Goal: Browse casually

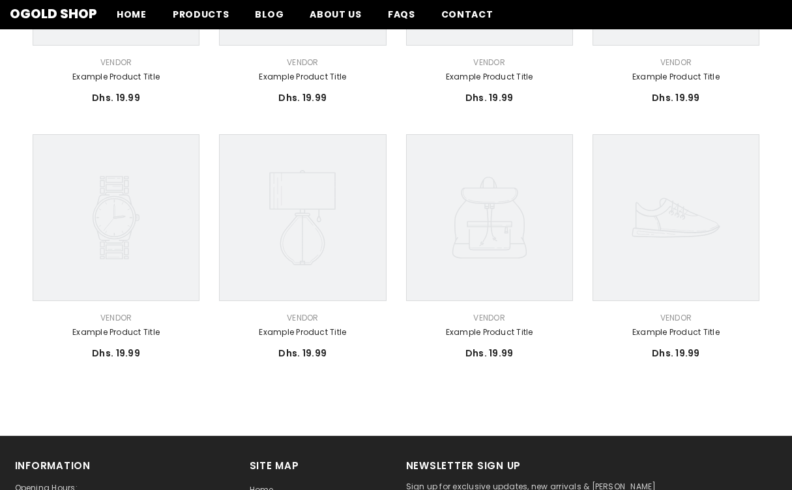
scroll to position [326, 0]
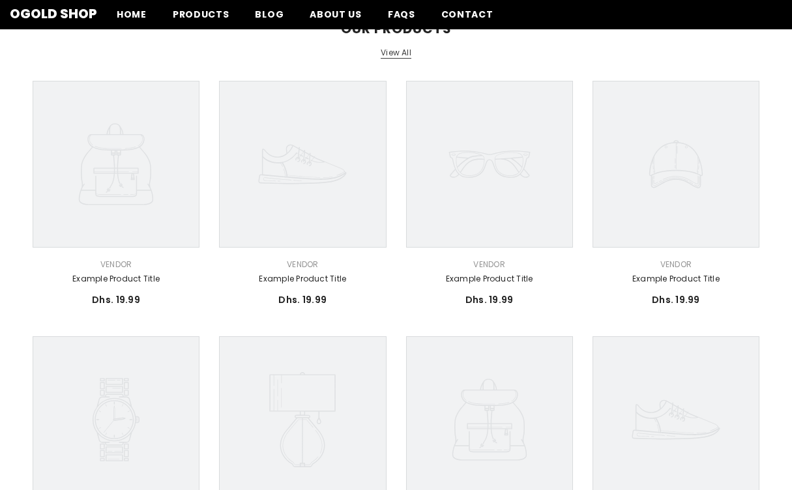
click at [260, 214] on icon at bounding box center [302, 164] width 167 height 167
click at [279, 271] on div "Vendor: Vendor" at bounding box center [302, 265] width 167 height 14
click at [289, 284] on link "Example product title" at bounding box center [302, 279] width 167 height 14
click at [284, 279] on link "Example product title" at bounding box center [302, 279] width 167 height 14
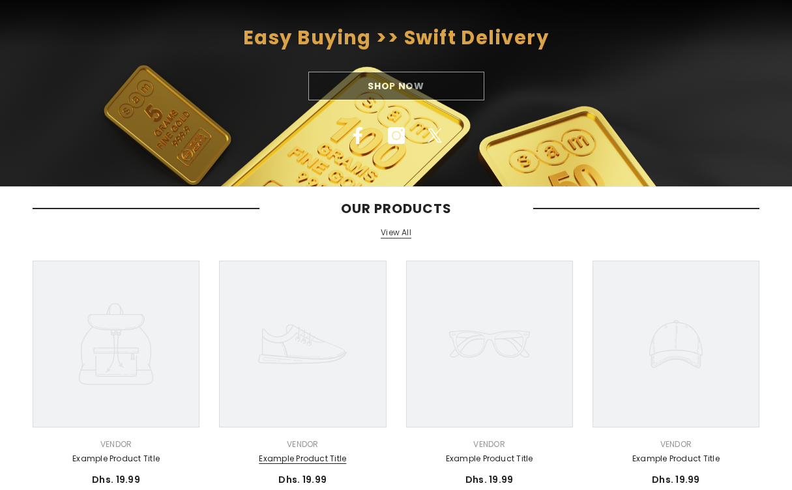
scroll to position [0, 0]
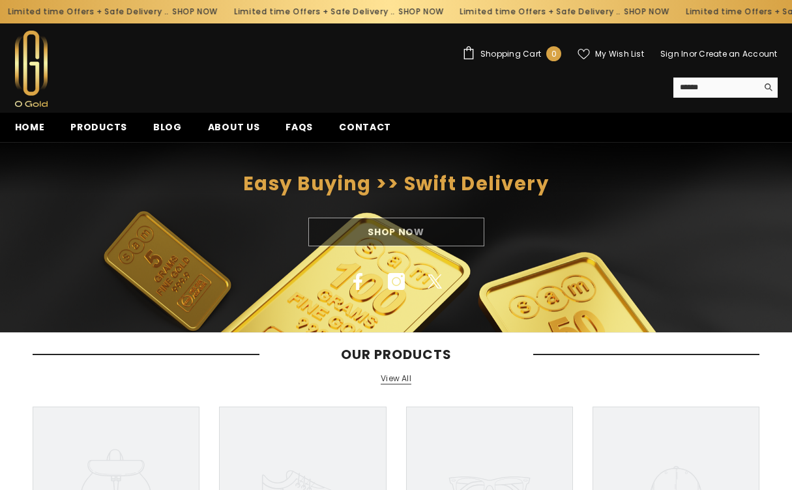
click at [357, 208] on div "Easy Buying >> Swift Delivery Shop Now Facebook Instagram Twitter" at bounding box center [396, 237] width 792 height 125
click at [357, 231] on div "Shop Now" at bounding box center [396, 232] width 792 height 29
click at [392, 232] on div "Shop Now" at bounding box center [396, 232] width 792 height 29
click at [31, 125] on span "Home" at bounding box center [30, 128] width 30 height 14
click at [103, 128] on span "Products" at bounding box center [98, 128] width 57 height 14
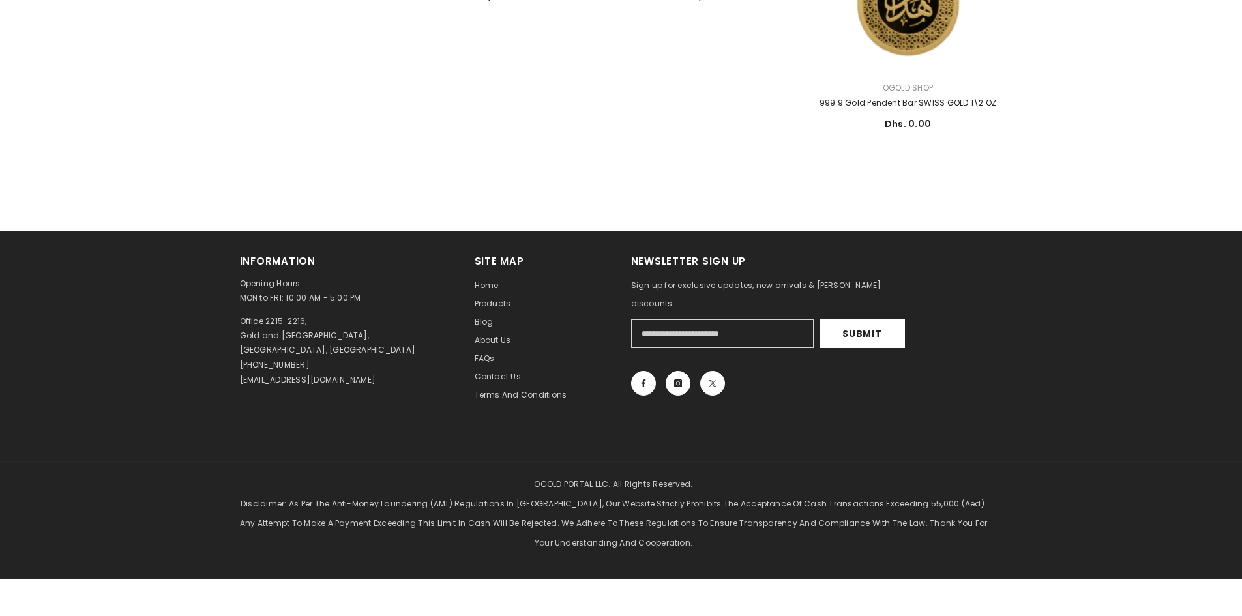
scroll to position [1510, 0]
